Goal: Information Seeking & Learning: Learn about a topic

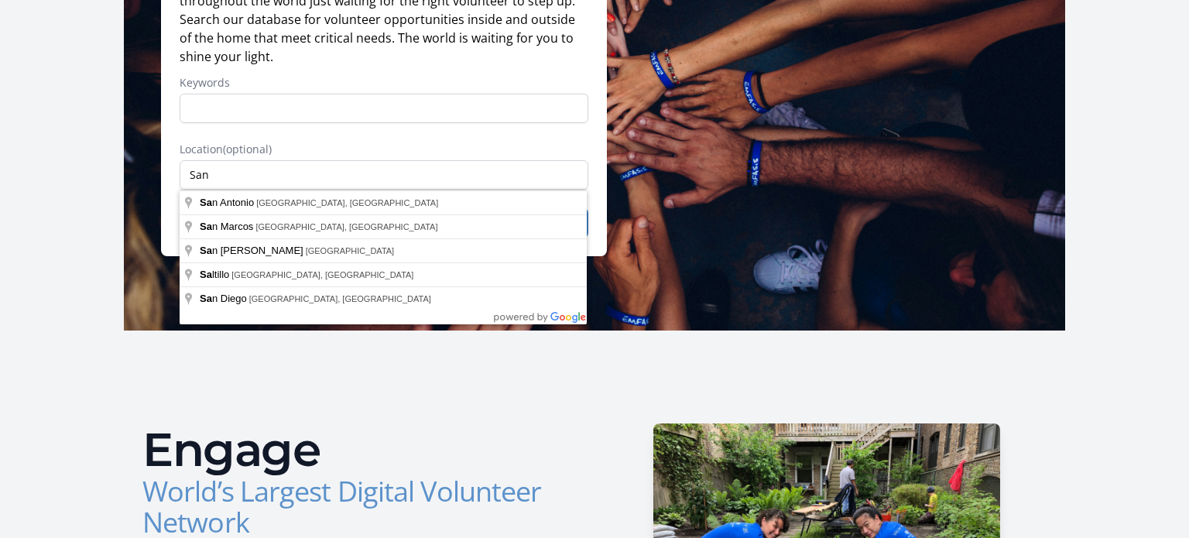
scroll to position [216, 0]
type input "[GEOGRAPHIC_DATA], [GEOGRAPHIC_DATA], [GEOGRAPHIC_DATA]"
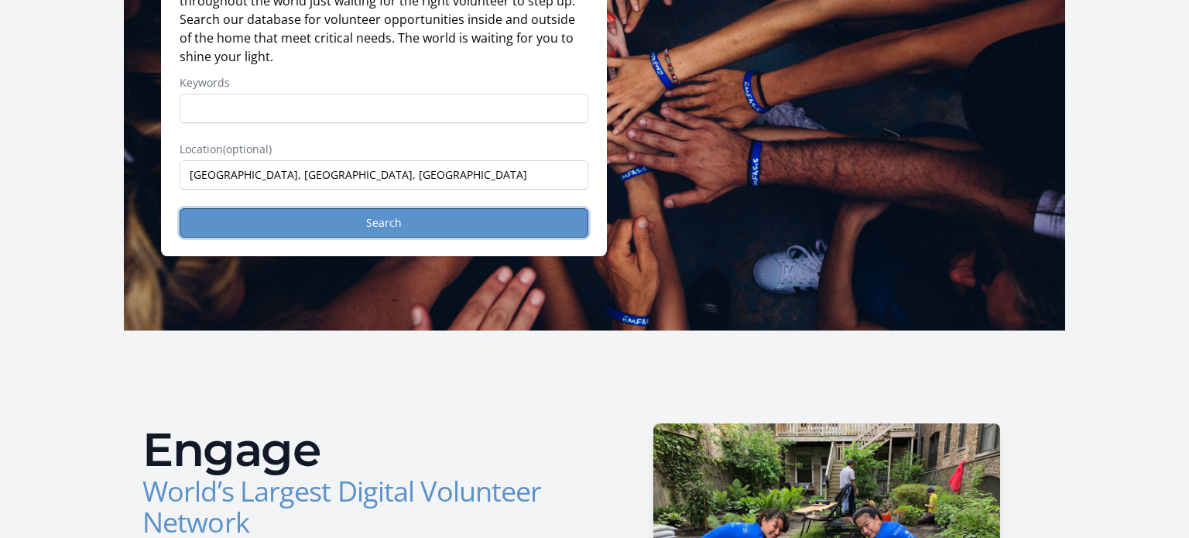
click at [294, 210] on button "Search" at bounding box center [384, 222] width 409 height 29
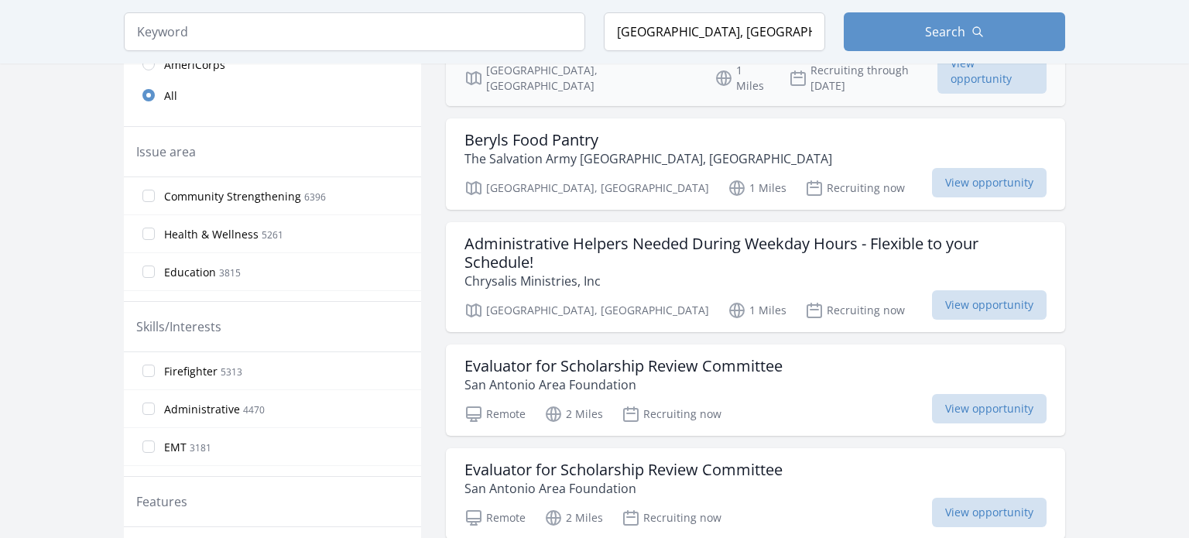
scroll to position [486, 0]
click at [146, 191] on input "Community Strengthening 6396" at bounding box center [148, 194] width 12 height 12
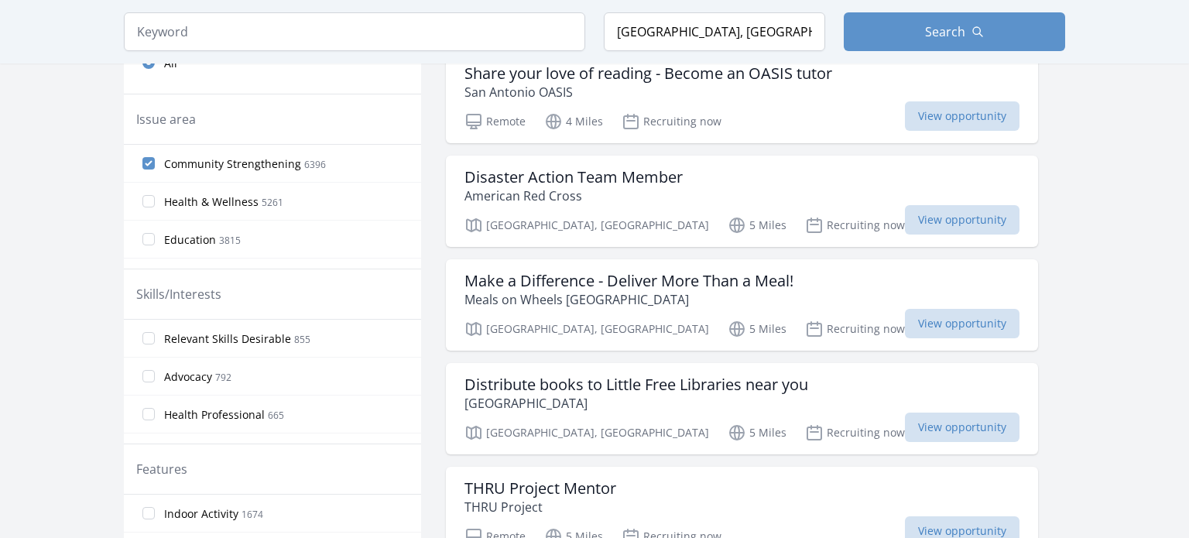
click at [149, 269] on div "Skills/Interests" at bounding box center [272, 294] width 297 height 50
click at [147, 245] on label "Education 3815" at bounding box center [272, 239] width 297 height 31
click at [147, 245] on input "Education 3815" at bounding box center [148, 239] width 12 height 12
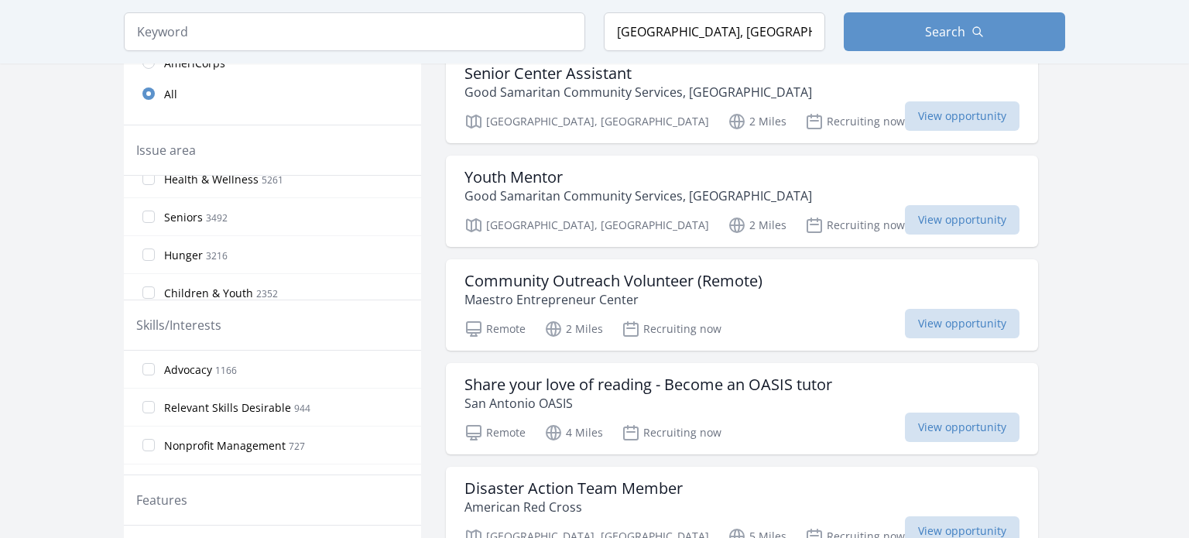
scroll to position [96, 0]
click at [146, 282] on input "Children & Youth 2352" at bounding box center [148, 288] width 12 height 12
click at [142, 236] on input "Disabilities 1645" at bounding box center [148, 240] width 12 height 12
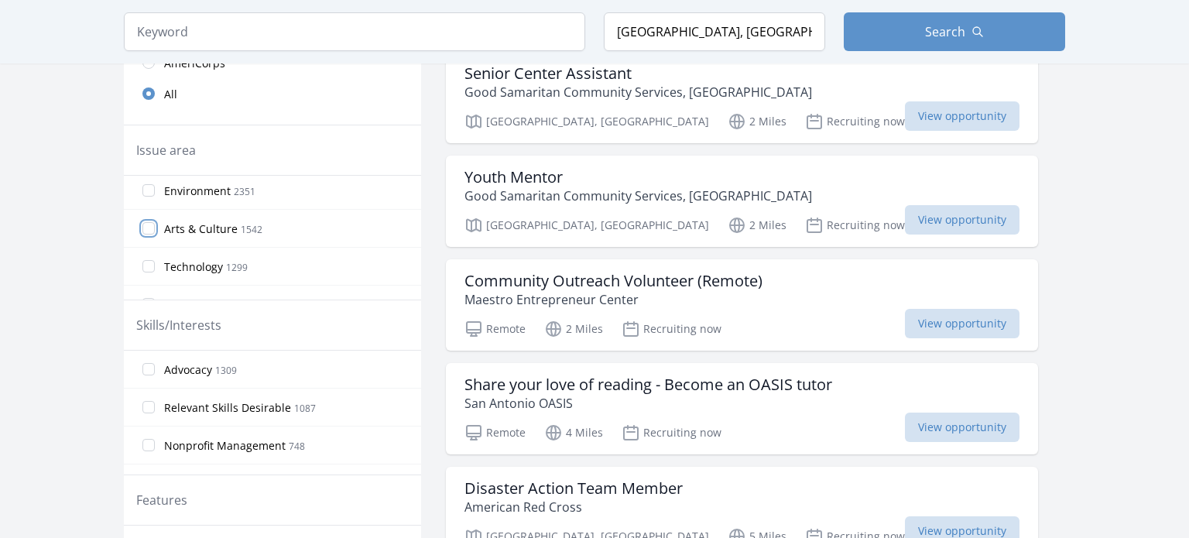
click at [146, 222] on input "Arts & Culture 1542" at bounding box center [148, 228] width 12 height 12
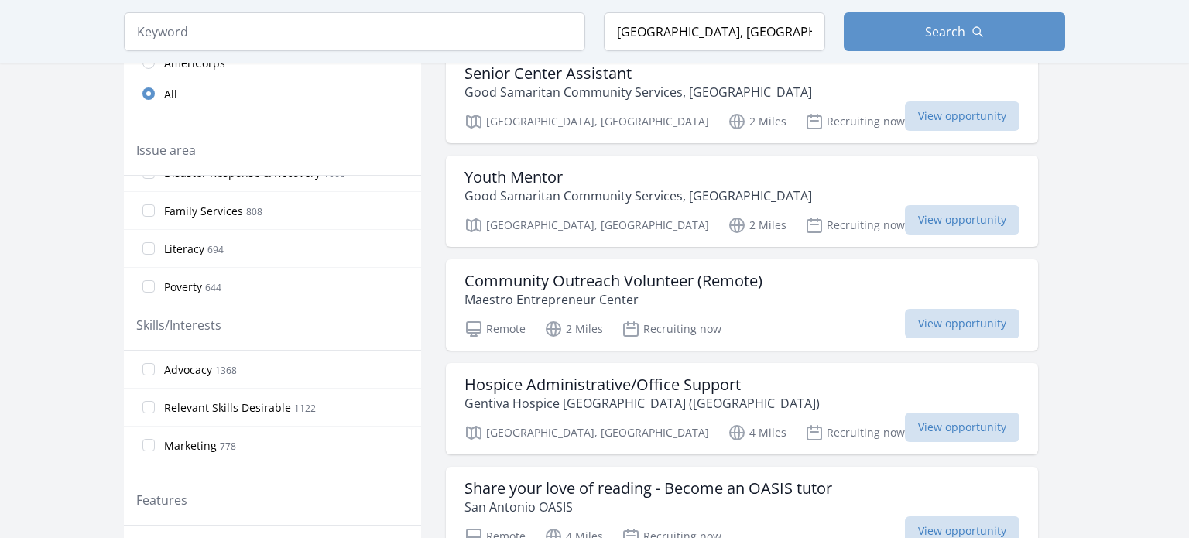
scroll to position [476, 0]
click at [146, 221] on label "Family Services 808" at bounding box center [272, 211] width 297 height 31
click at [146, 218] on input "Family Services 808" at bounding box center [148, 211] width 12 height 12
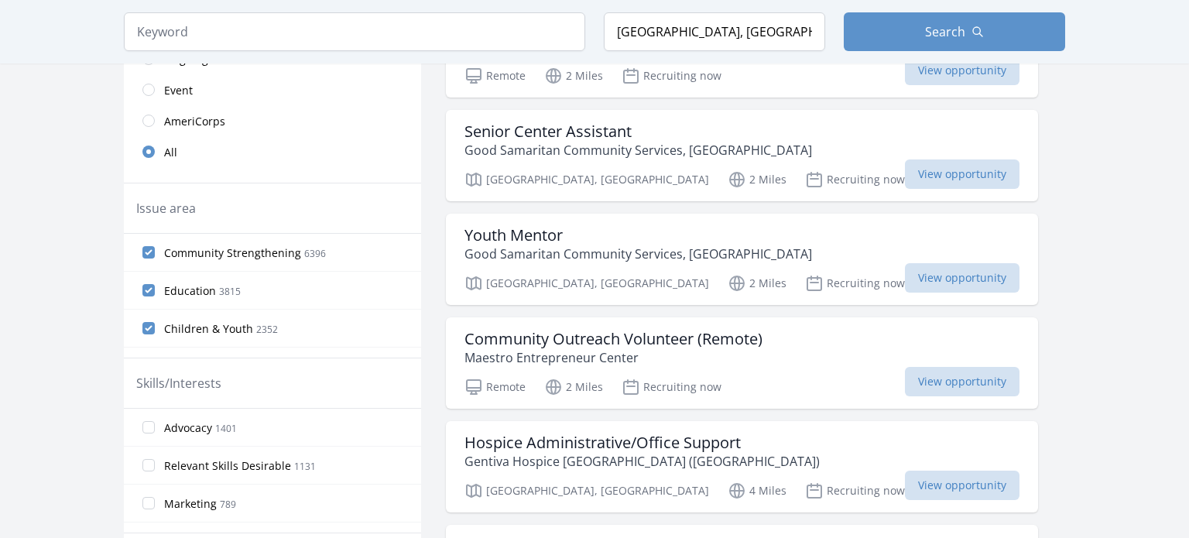
scroll to position [427, 0]
click at [149, 242] on label "Community Strengthening 6396" at bounding box center [272, 253] width 297 height 31
click at [149, 248] on input "Community Strengthening 6396" at bounding box center [148, 254] width 12 height 12
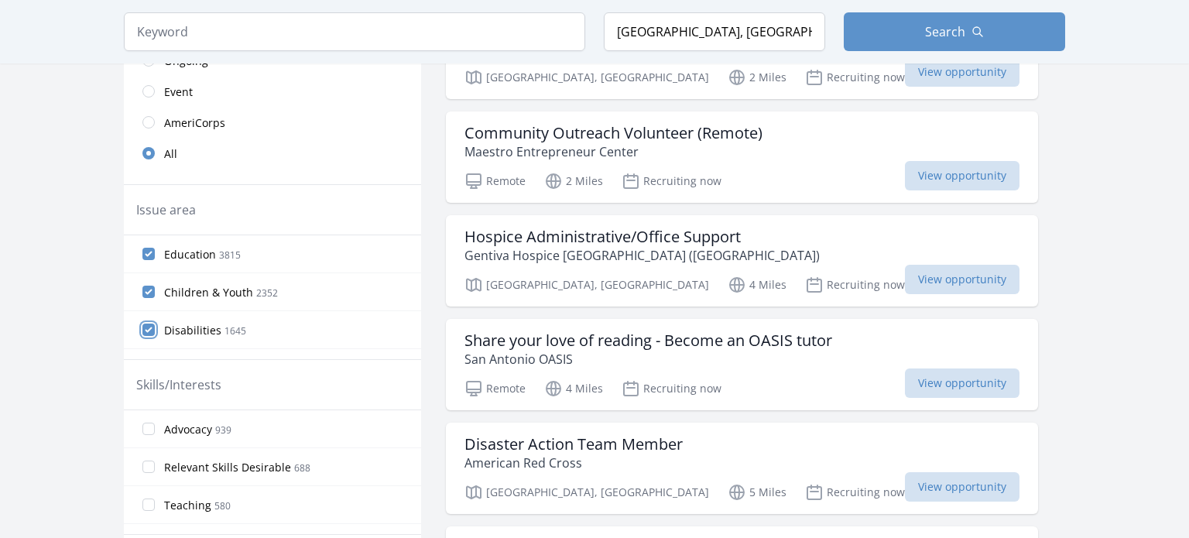
click at [146, 327] on input "Disabilities 1645" at bounding box center [148, 330] width 12 height 12
click at [152, 286] on input "Arts & Culture 1542" at bounding box center [148, 292] width 12 height 12
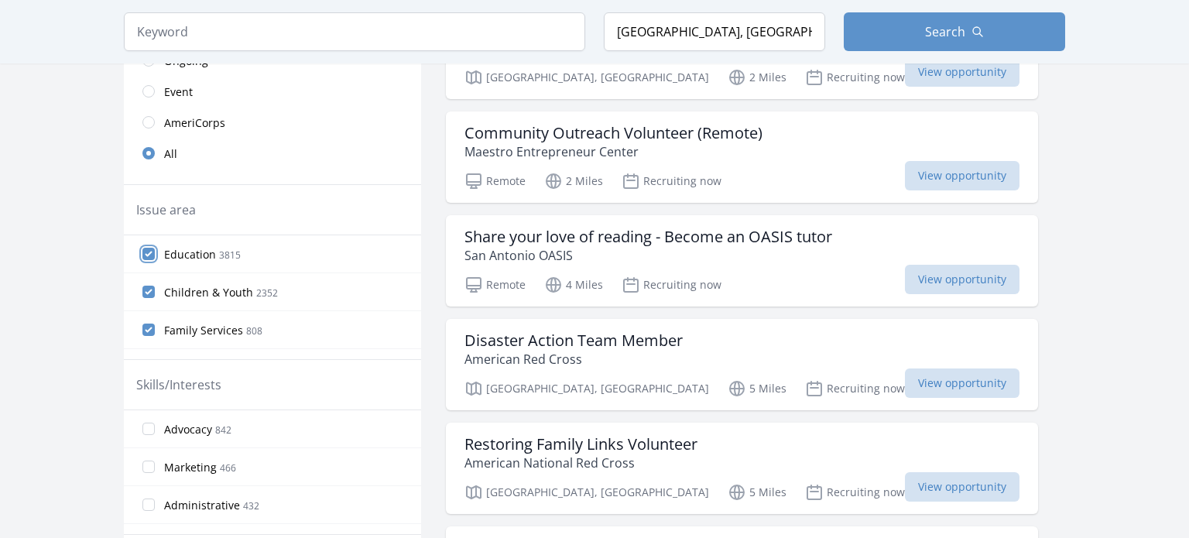
click at [149, 248] on input "Education 3815" at bounding box center [148, 254] width 12 height 12
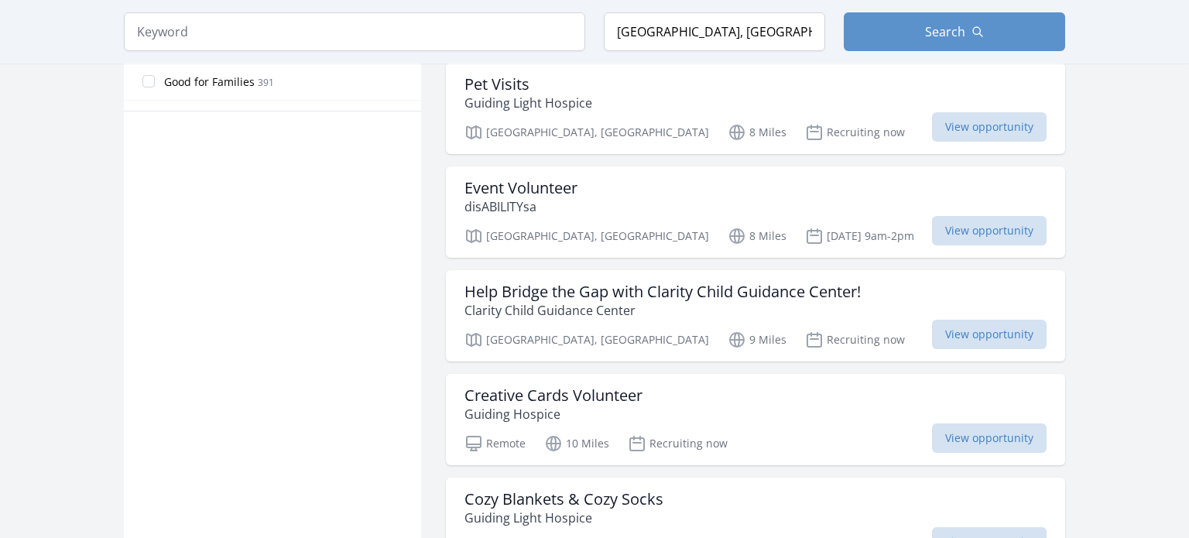
scroll to position [1001, 0]
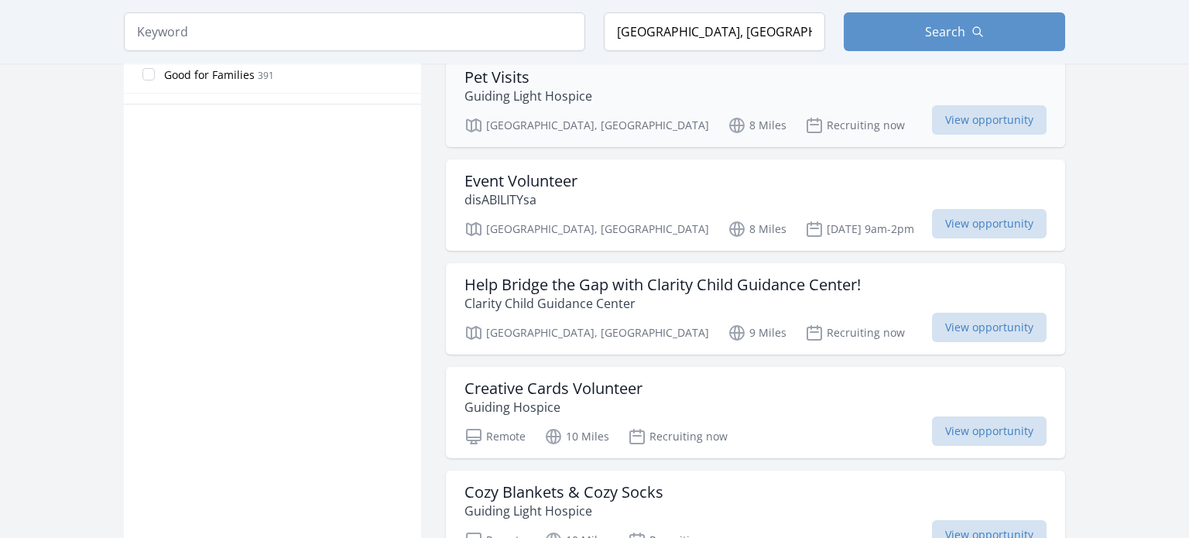
click at [493, 70] on h3 "Pet Visits" at bounding box center [528, 77] width 128 height 19
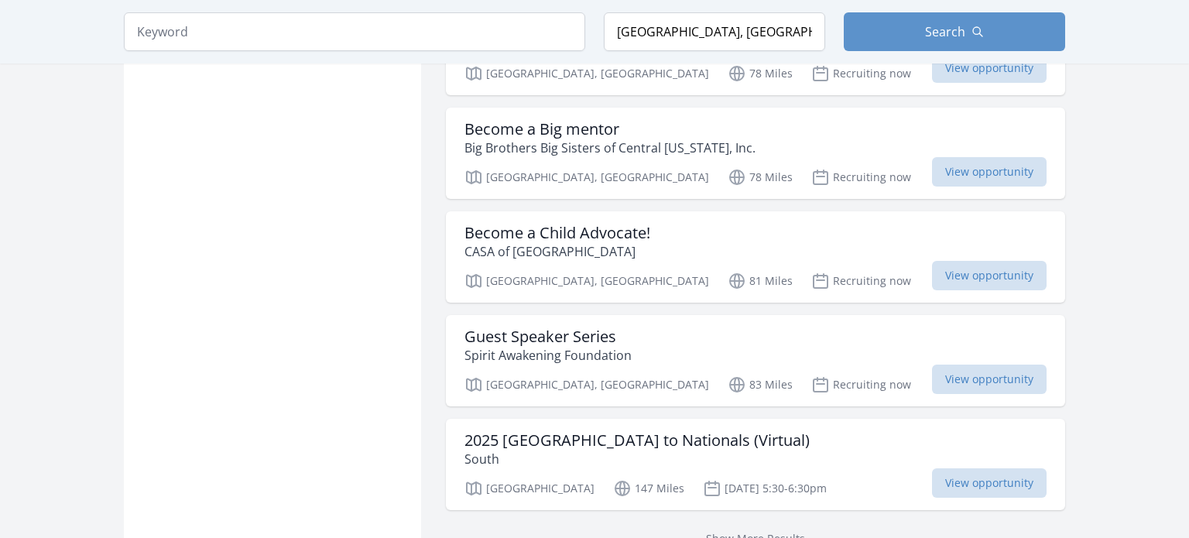
scroll to position [1833, 0]
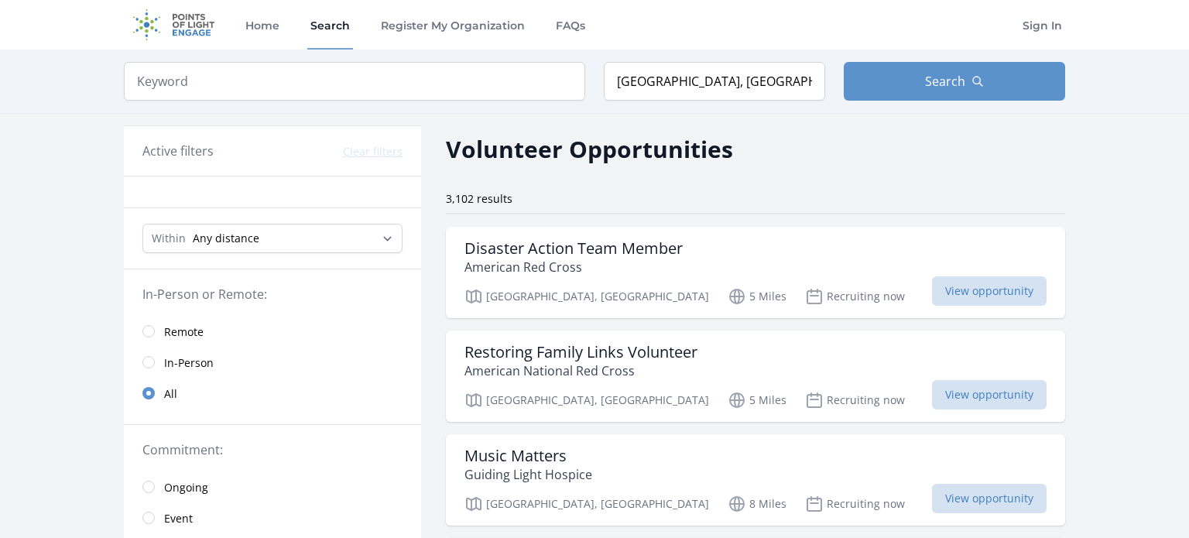
click at [299, 216] on div "Within Any distance , 5 Miles , 20 Miles , 50 Miles , 100 Miles" at bounding box center [272, 238] width 297 height 61
click at [303, 228] on select "Any distance , 5 Miles , 20 Miles , 50 Miles , 100 Miles" at bounding box center [272, 238] width 260 height 29
select select "8046"
click at [142, 224] on select "Any distance , 5 Miles , 20 Miles , 50 Miles , 100 Miles" at bounding box center [272, 238] width 260 height 29
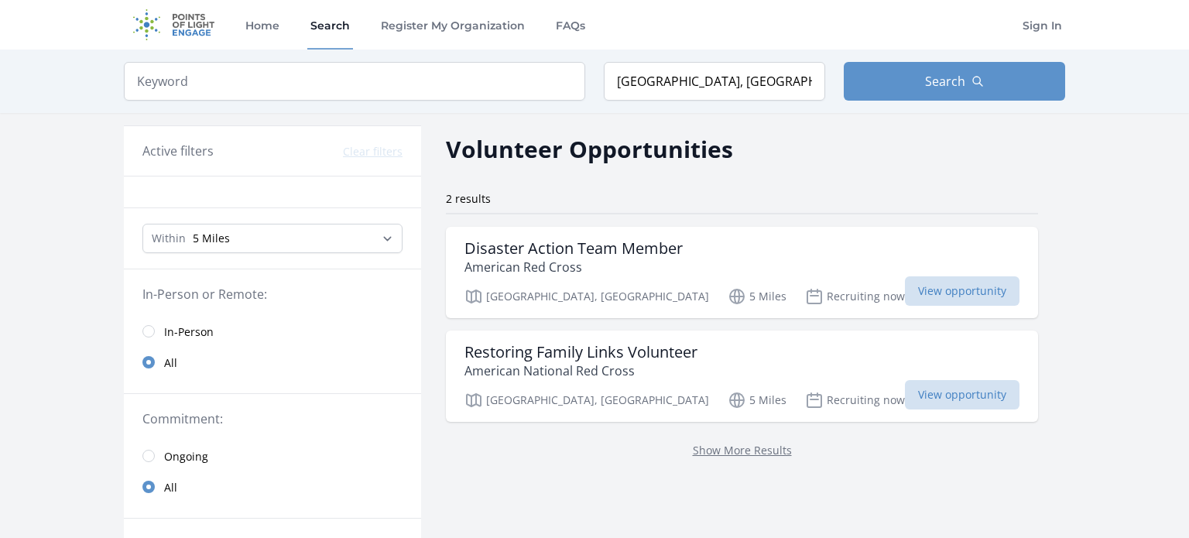
select select "32186"
click at [142, 224] on select "Any distance , 5 Miles , 20 Miles , 50 Miles , 100 Miles" at bounding box center [272, 238] width 260 height 29
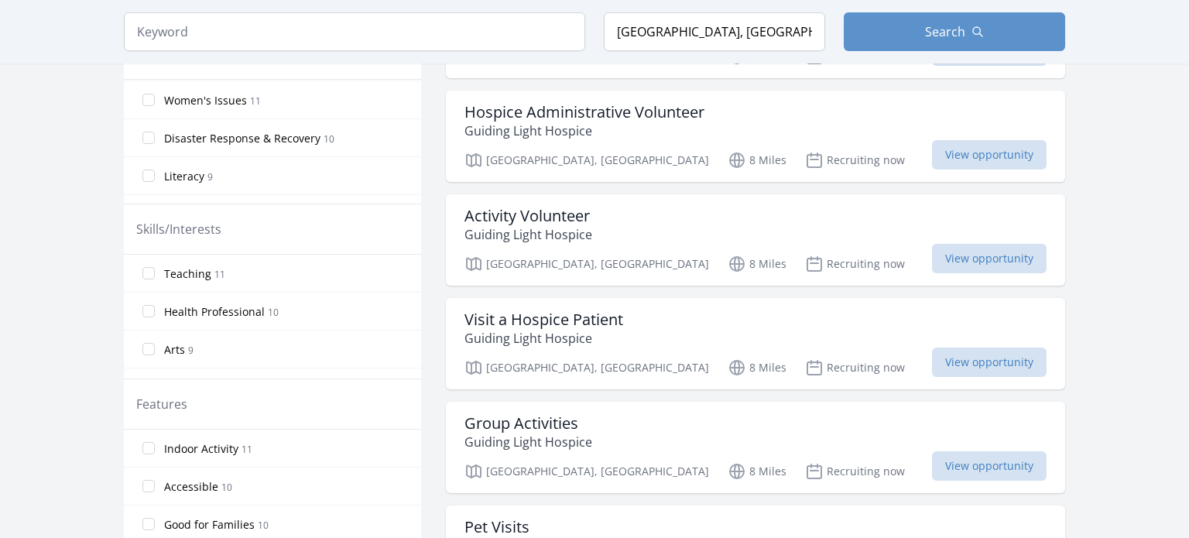
scroll to position [497, 0]
click at [150, 96] on label "Women's Issues 11" at bounding box center [272, 94] width 297 height 31
click at [150, 96] on input "Women's Issues 11" at bounding box center [148, 94] width 12 height 12
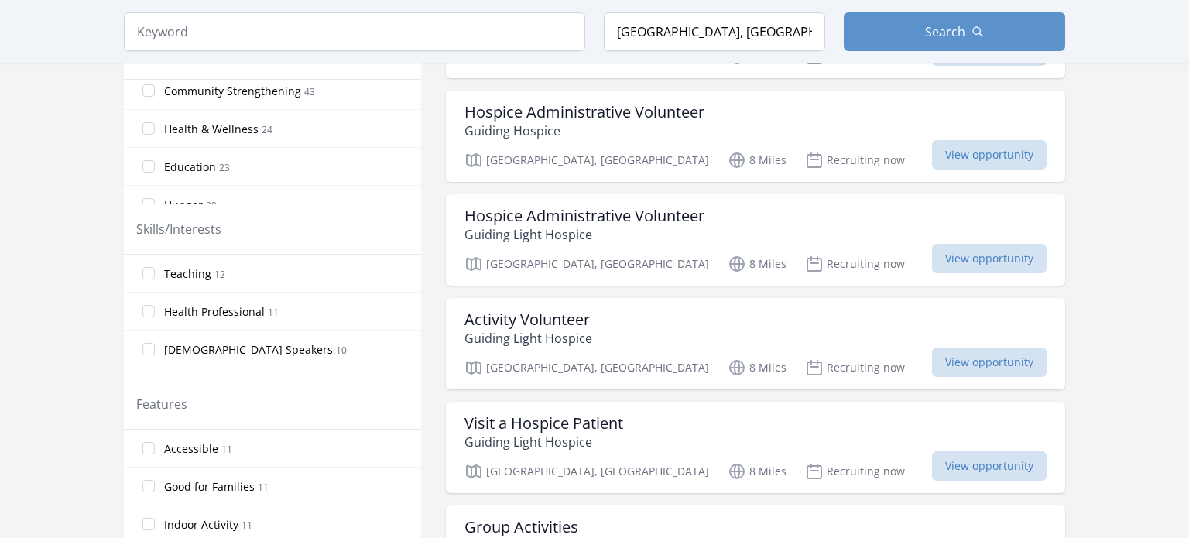
scroll to position [120, 0]
click at [149, 91] on input "Community Strengthening 43" at bounding box center [148, 92] width 12 height 12
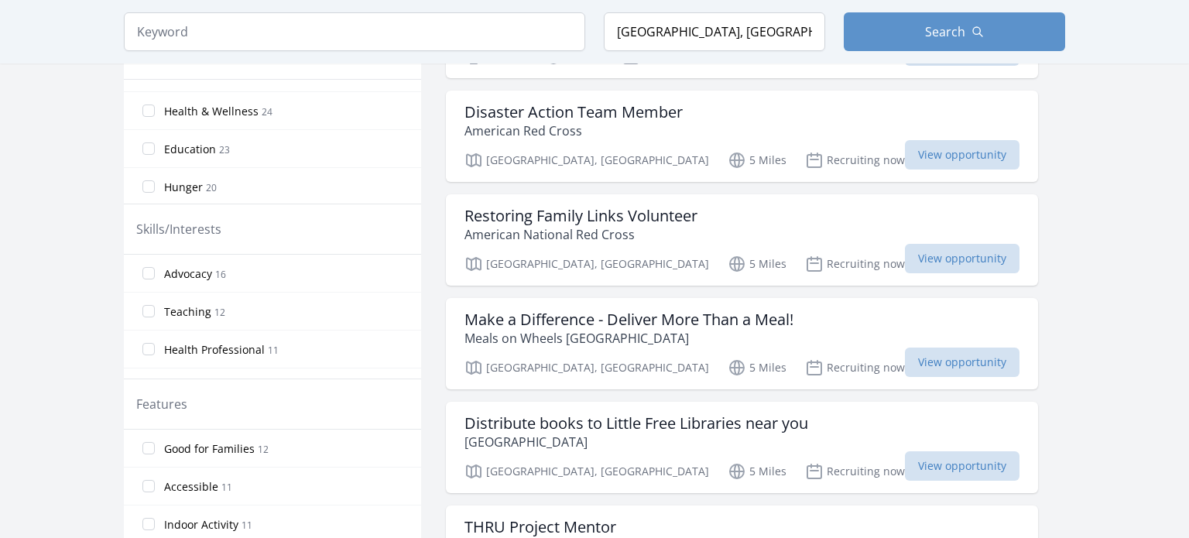
scroll to position [149, 0]
click at [144, 138] on input "Education 23" at bounding box center [148, 139] width 12 height 12
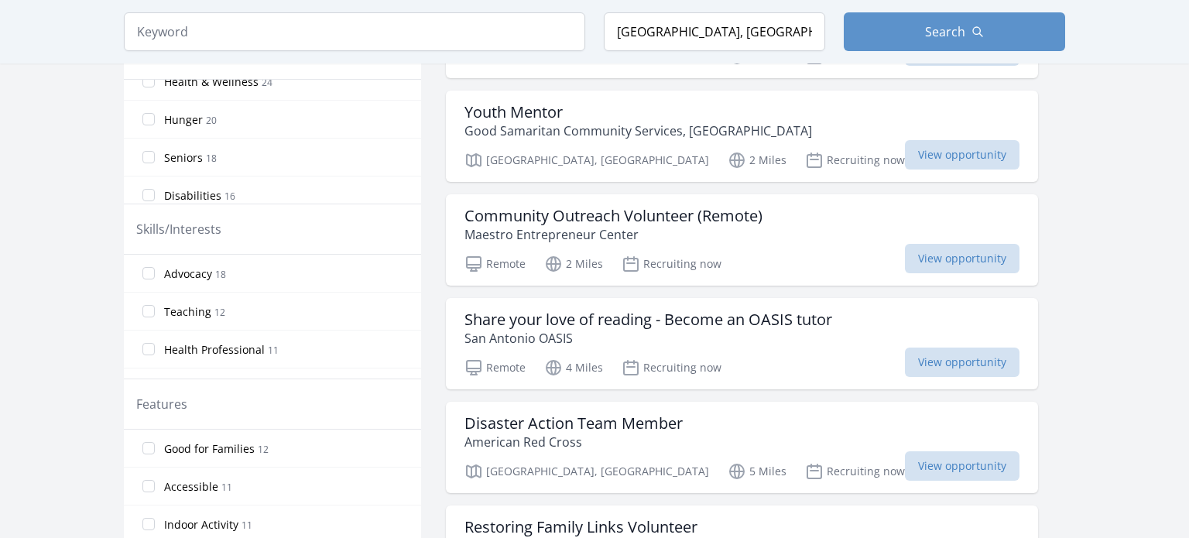
scroll to position [207, 0]
click at [144, 115] on input "Hunger 20" at bounding box center [148, 119] width 12 height 12
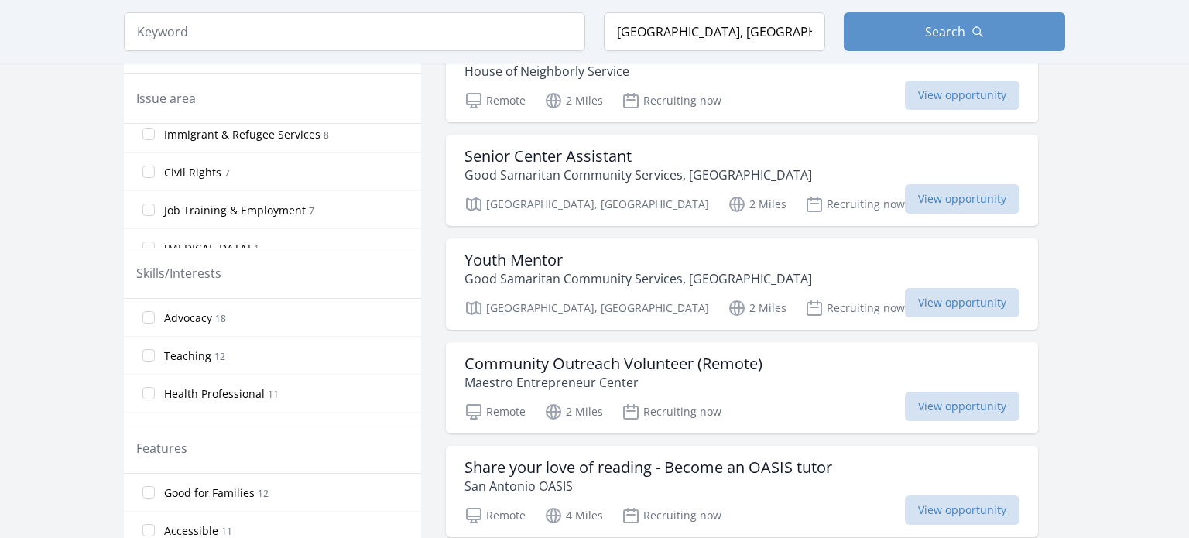
scroll to position [744, 0]
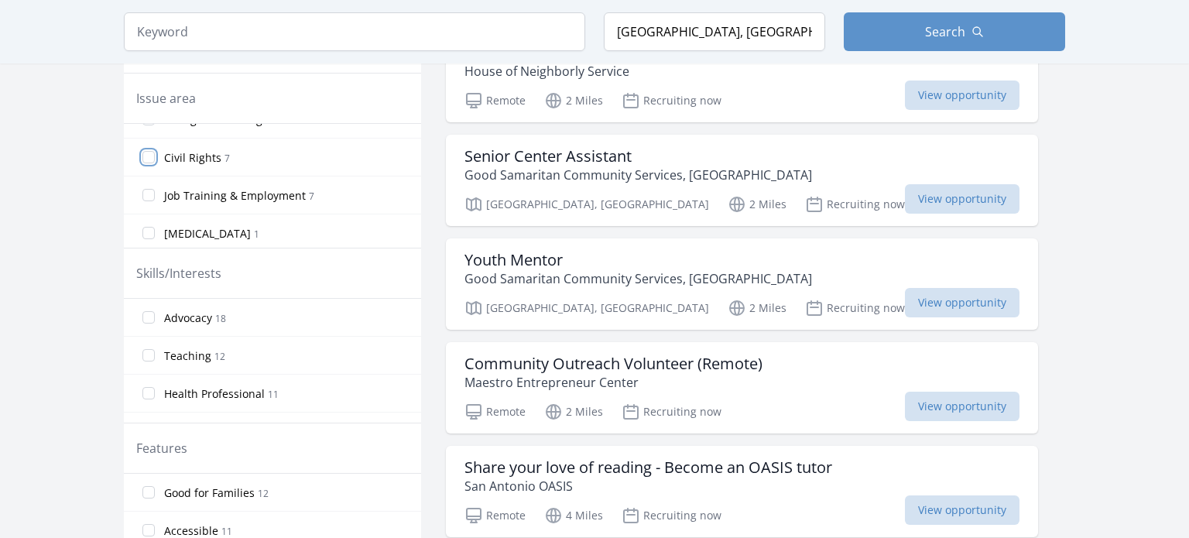
click at [143, 151] on input "Civil Rights 7" at bounding box center [148, 157] width 12 height 12
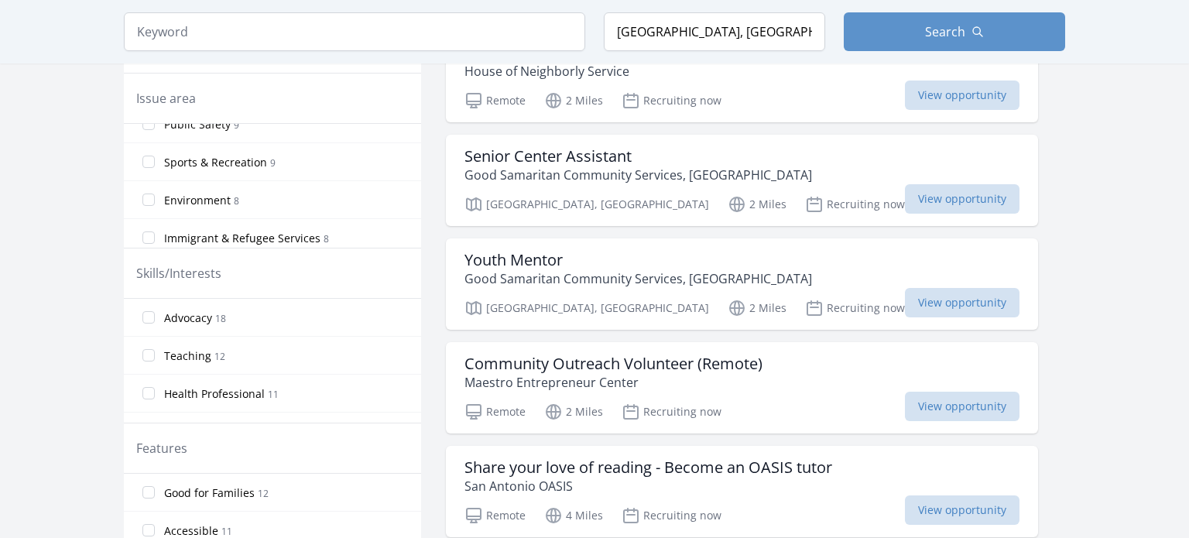
scroll to position [660, 0]
click at [146, 238] on input "Immigrant & Refugee Services 8" at bounding box center [148, 241] width 12 height 12
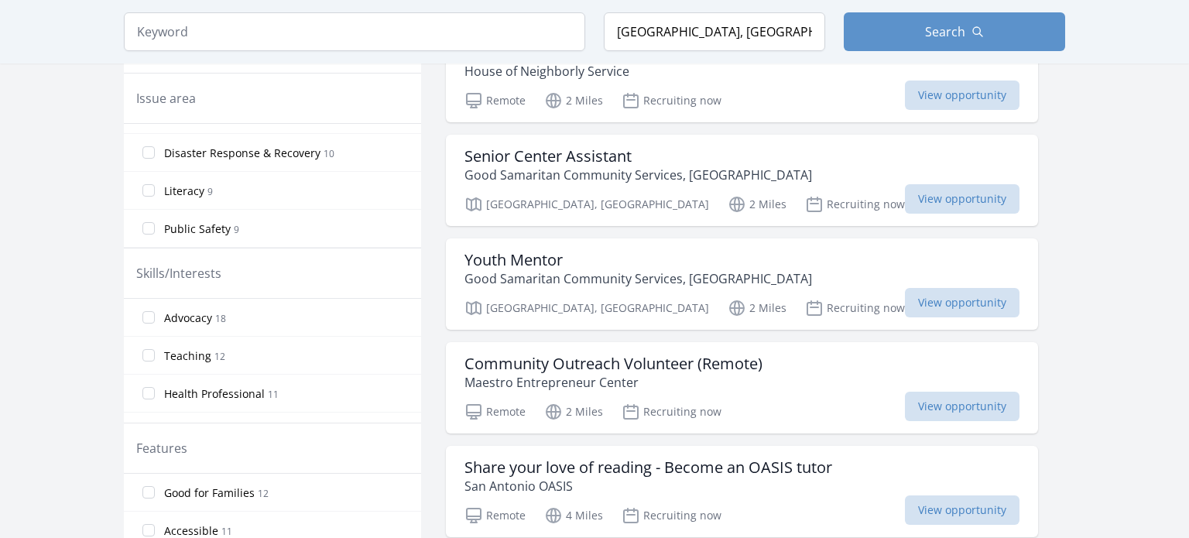
scroll to position [617, 0]
click at [146, 165] on input "Literacy 9" at bounding box center [148, 170] width 12 height 12
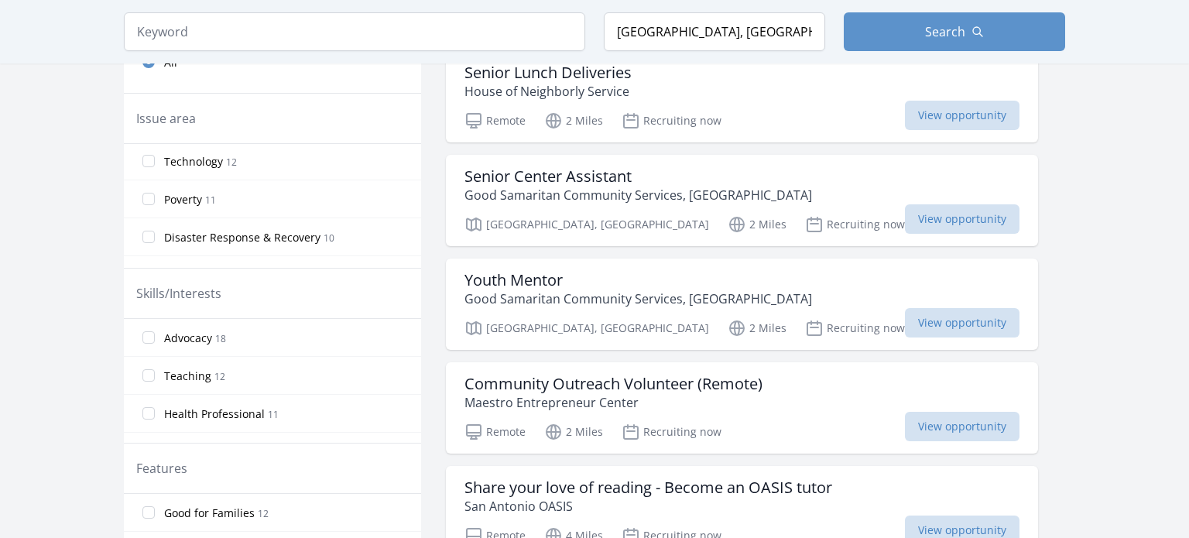
scroll to position [557, 0]
click at [149, 208] on input "Poverty 11" at bounding box center [148, 212] width 12 height 12
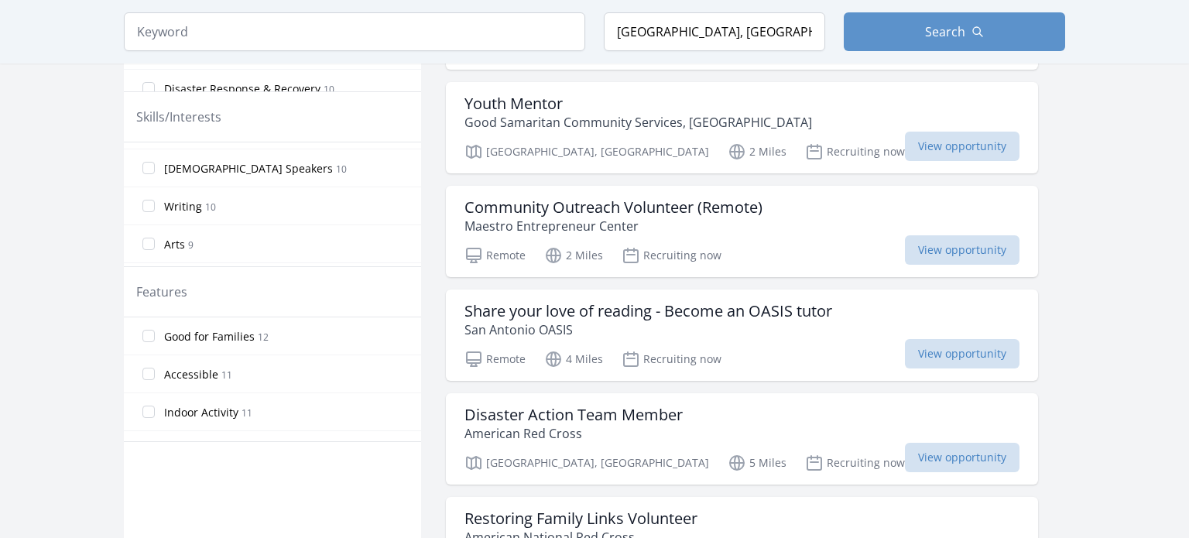
scroll to position [149, 0]
click at [144, 165] on input "Spanish Speakers 10" at bounding box center [148, 164] width 12 height 12
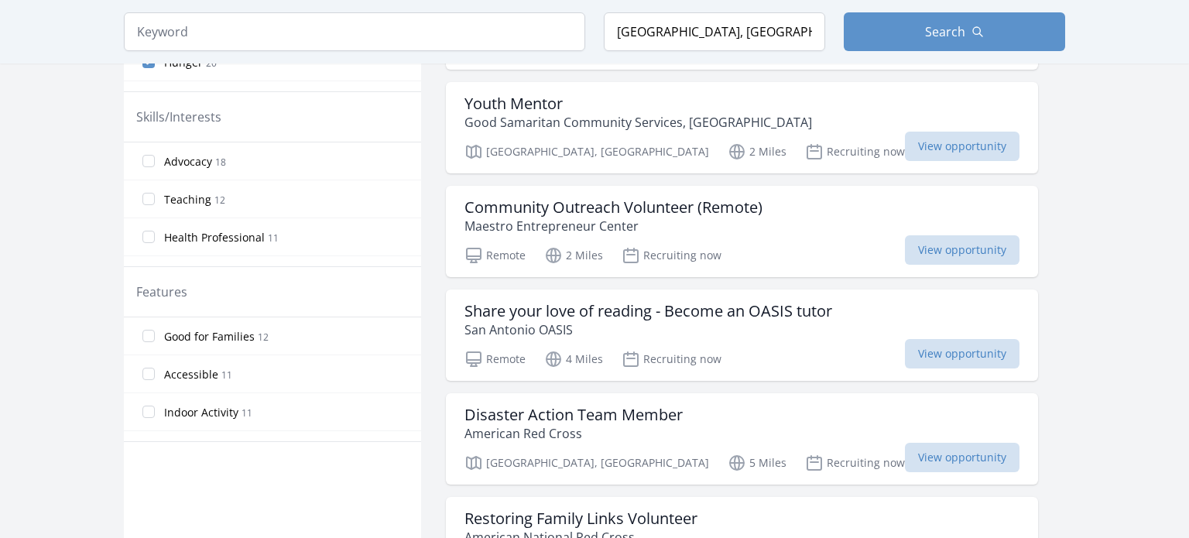
scroll to position [632, 0]
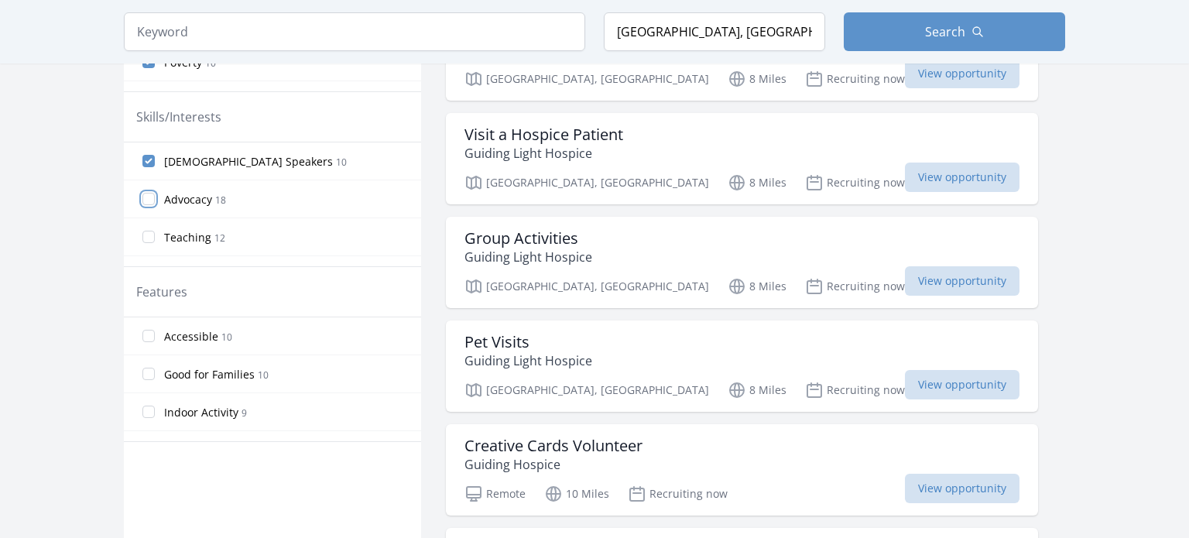
click at [149, 197] on input "Advocacy 18" at bounding box center [148, 199] width 12 height 12
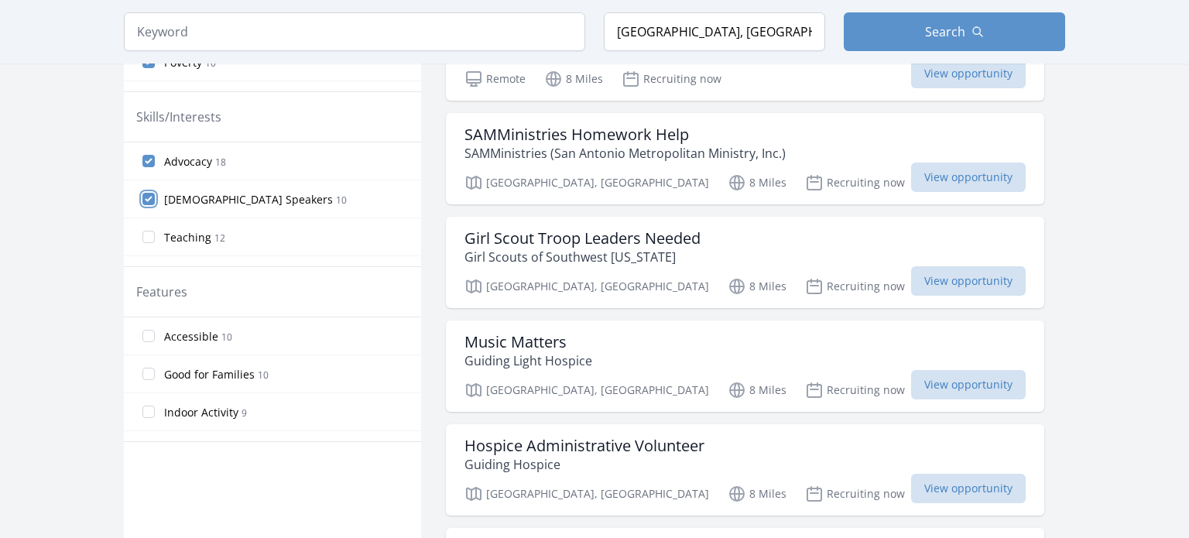
click at [149, 193] on input "Spanish Speakers 10" at bounding box center [148, 199] width 12 height 12
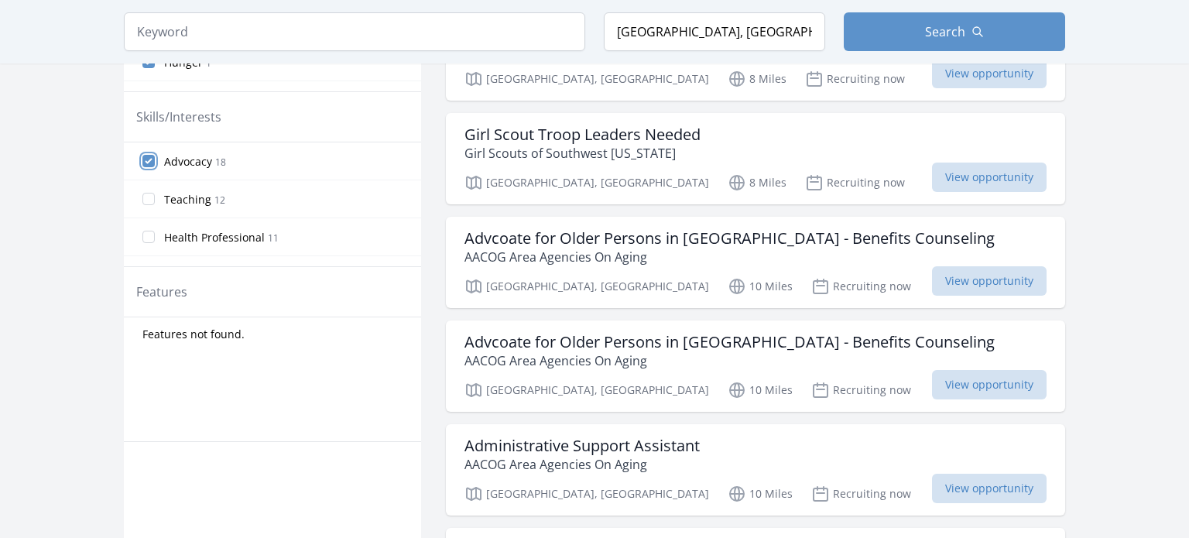
click at [143, 163] on input "Advocacy 18" at bounding box center [148, 161] width 12 height 12
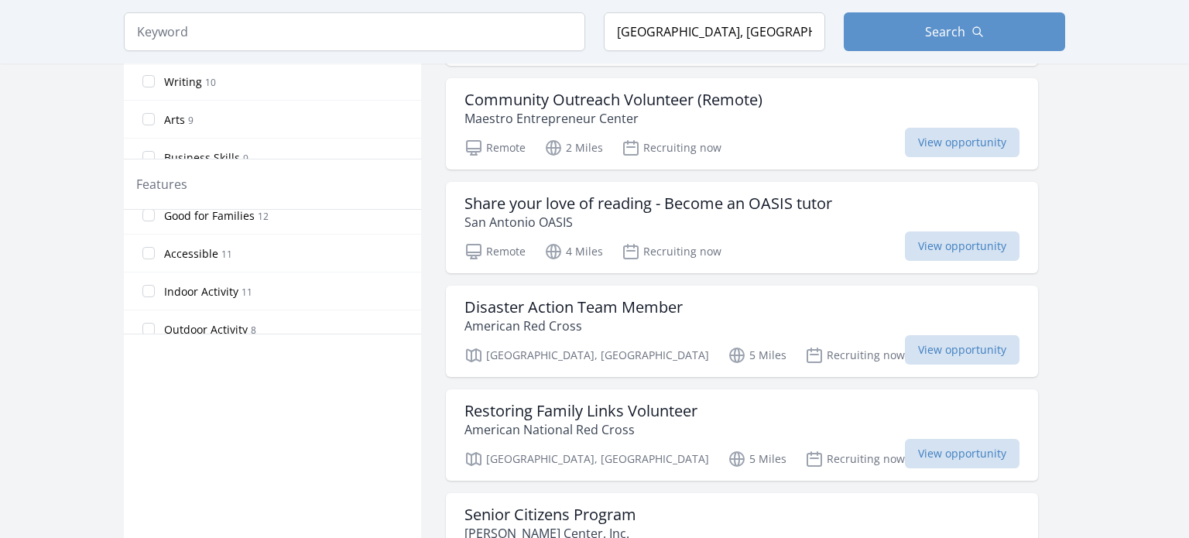
scroll to position [0, 0]
click at [923, 311] on div "Active filters Clear filters Within Any distance , 5 Miles , 20 Miles , 50 Mile…" at bounding box center [594, 473] width 941 height 2263
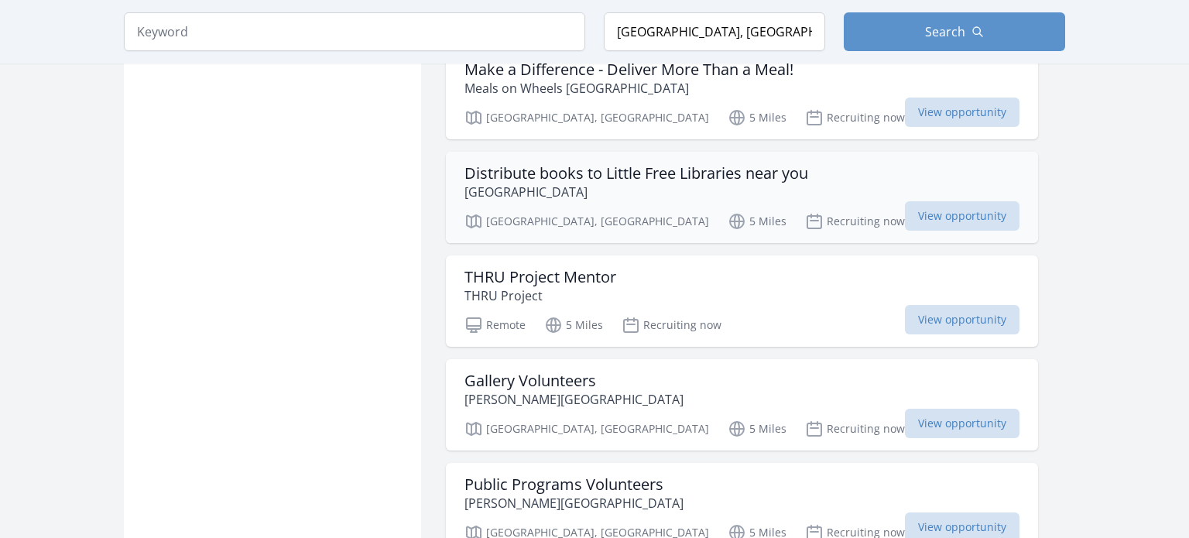
scroll to position [1634, 0]
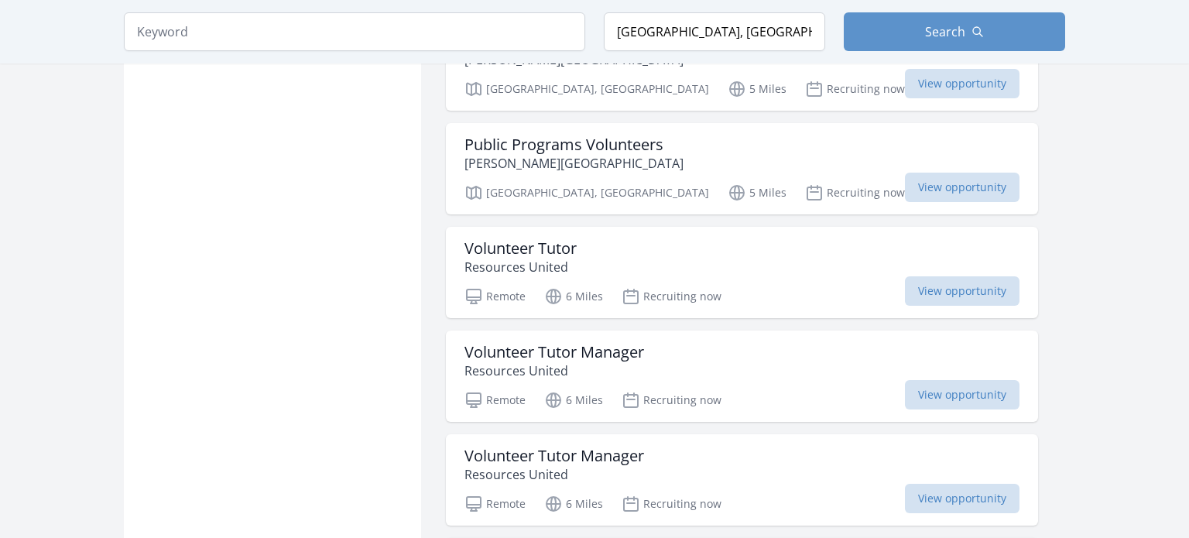
scroll to position [1980, 0]
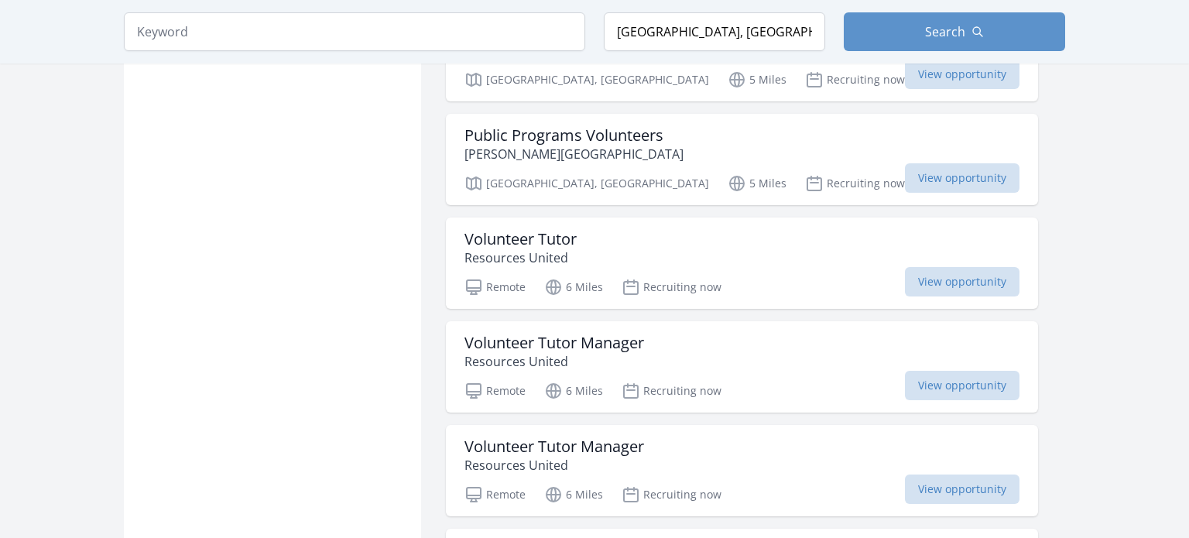
click at [375, 315] on div "Active filters Clear filters Within Any distance , 5 Miles , 20 Miles , 50 Mile…" at bounding box center [272, 307] width 297 height 4325
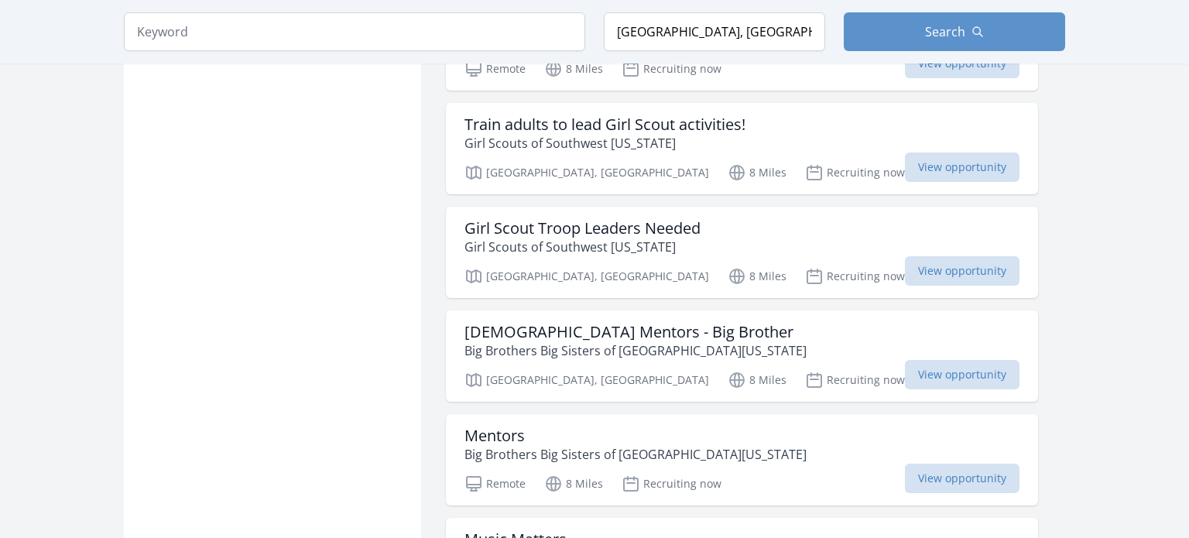
scroll to position [3563, 0]
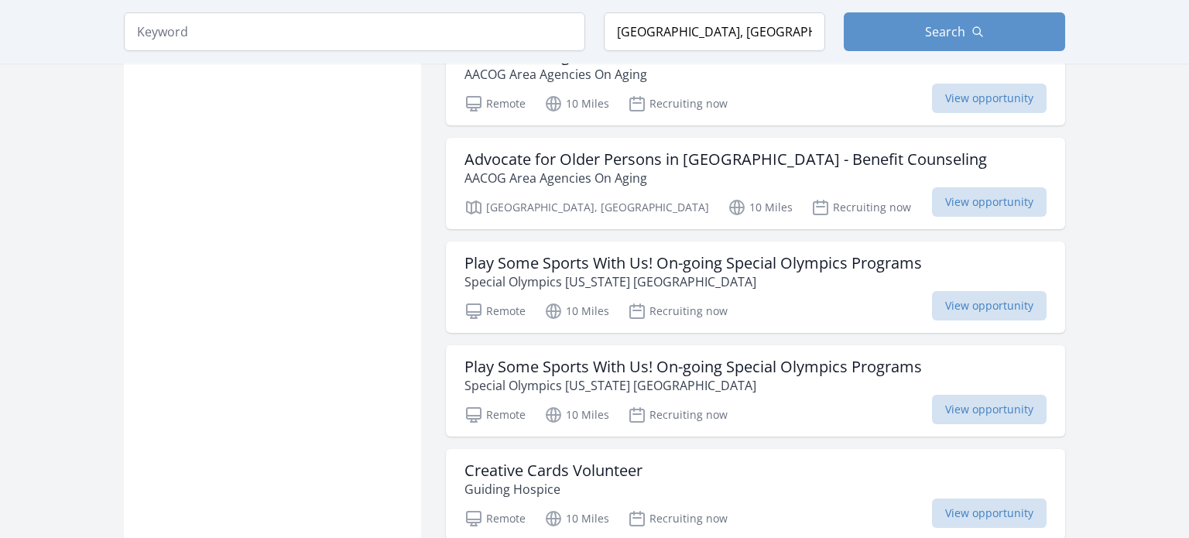
scroll to position [5993, 0]
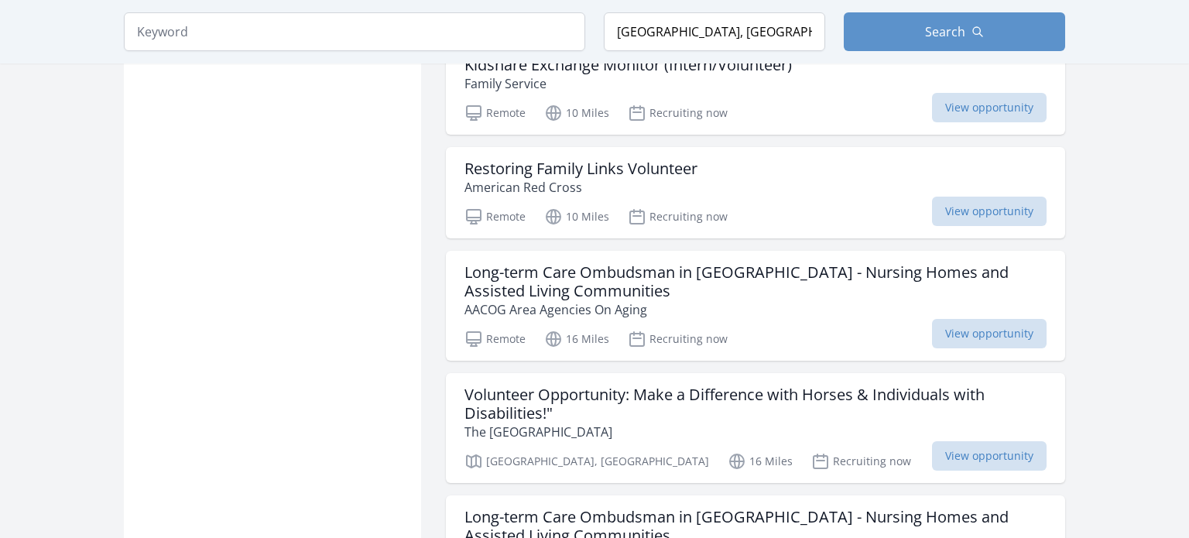
scroll to position [6741, 0]
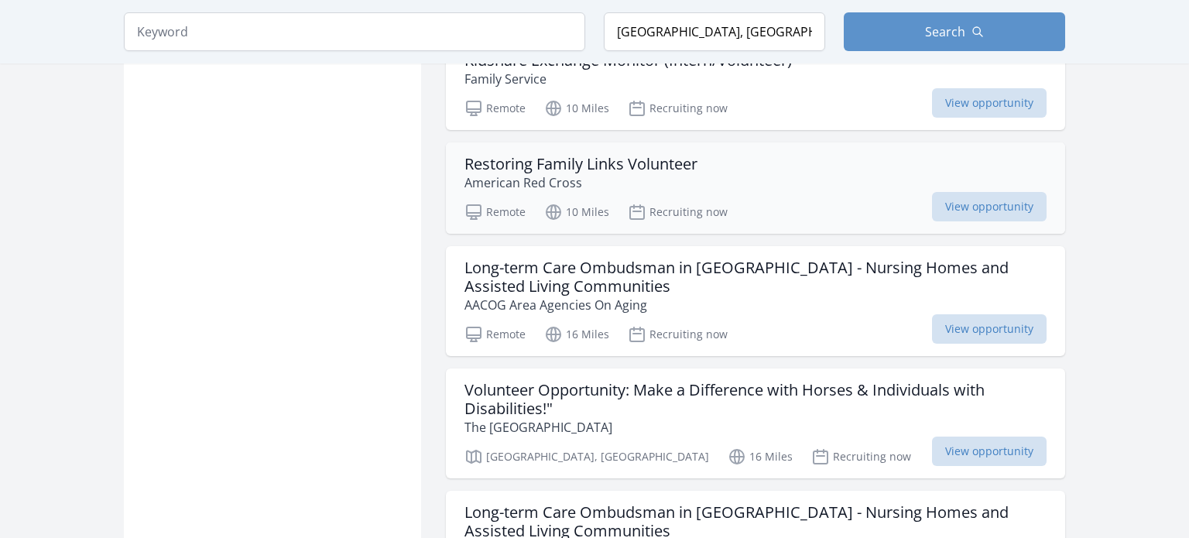
click at [564, 155] on h3 "Restoring Family Links Volunteer" at bounding box center [580, 164] width 233 height 19
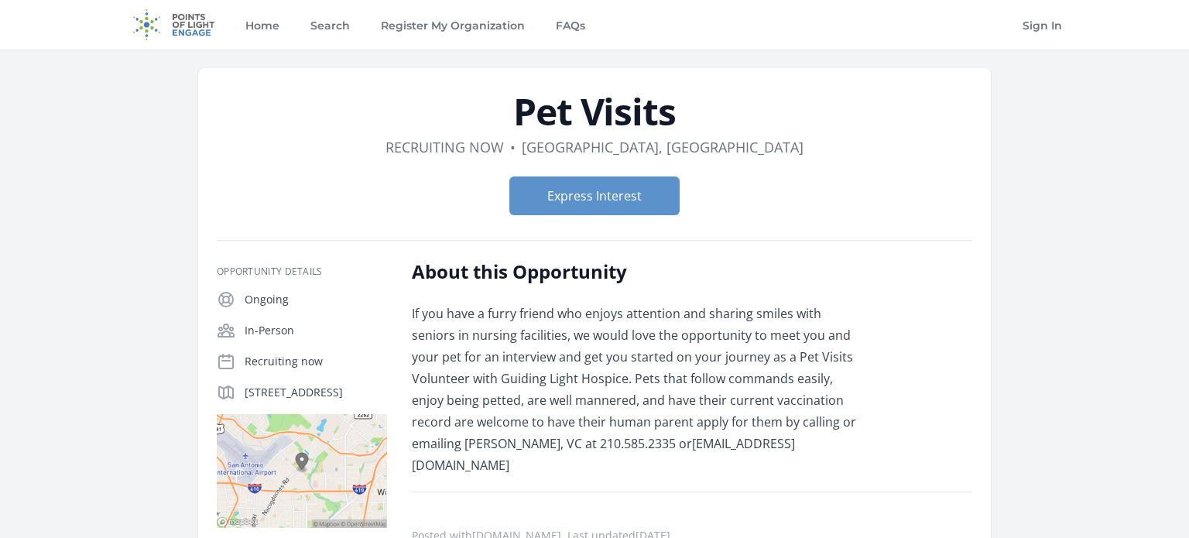
scroll to position [148, 0]
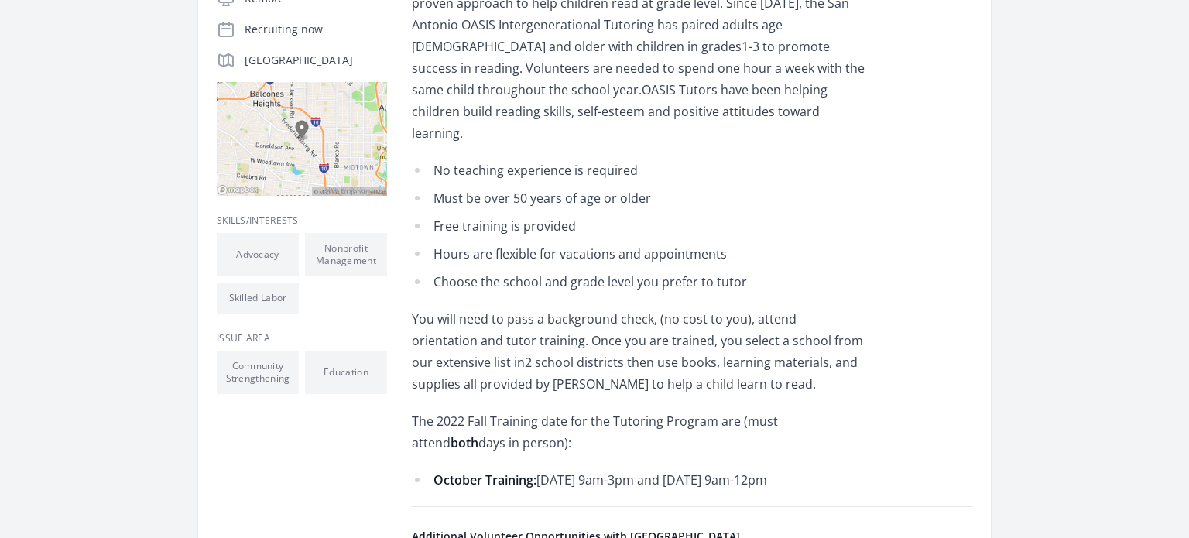
scroll to position [396, 0]
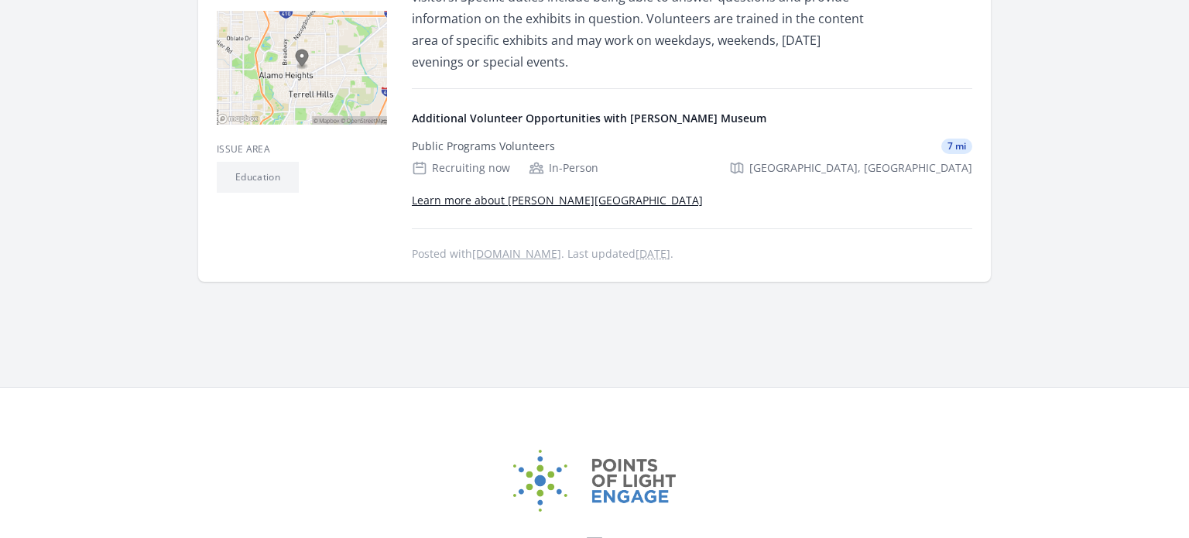
scroll to position [294, 0]
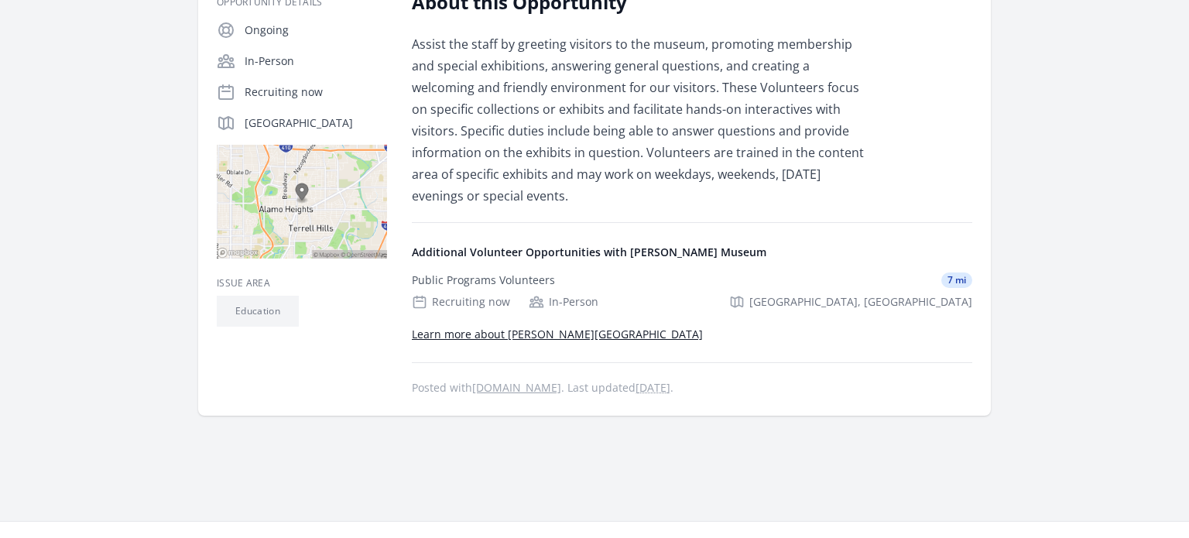
click at [502, 331] on link "Learn more about Witte Museum" at bounding box center [557, 334] width 291 height 15
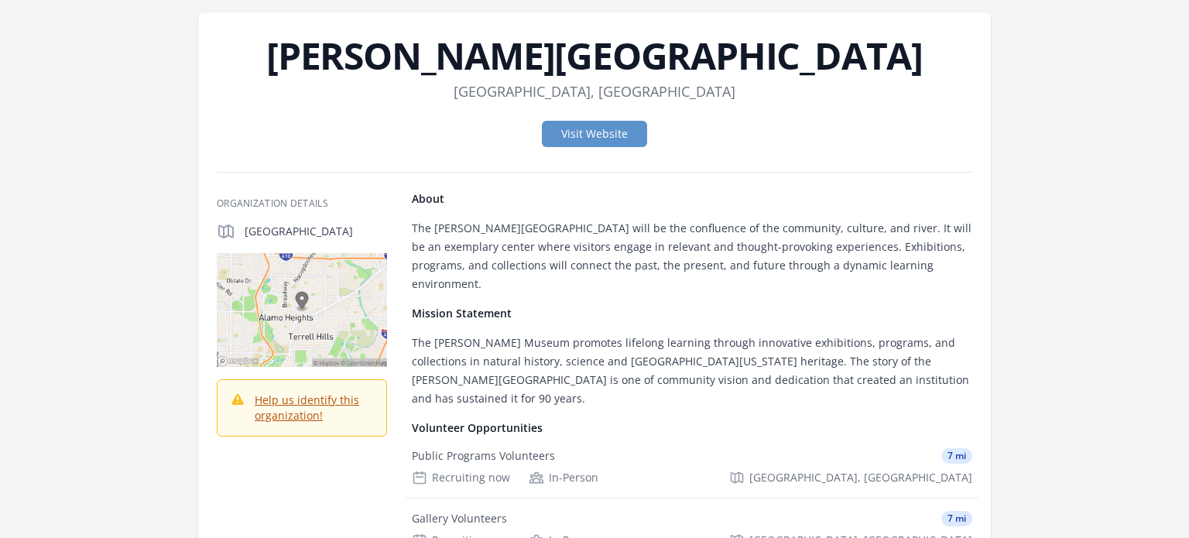
scroll to position [19, 0]
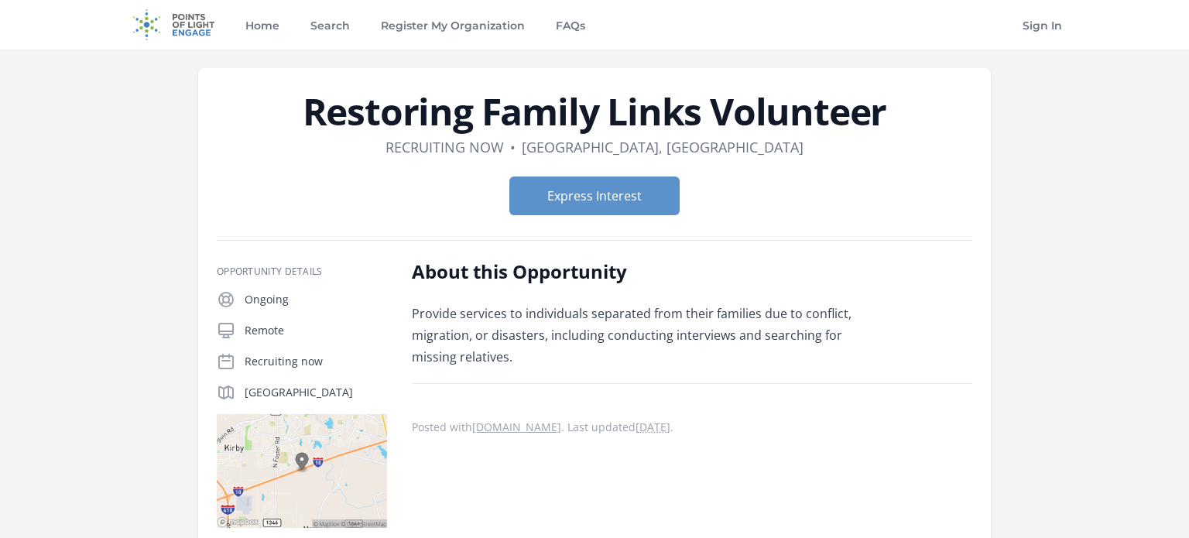
drag, startPoint x: 305, startPoint y: 108, endPoint x: 886, endPoint y: 108, distance: 580.5
click at [886, 108] on h1 "Restoring Family Links Volunteer" at bounding box center [594, 111] width 755 height 37
copy h1 "Restoring Family Links Volunteer"
